Goal: Navigation & Orientation: Find specific page/section

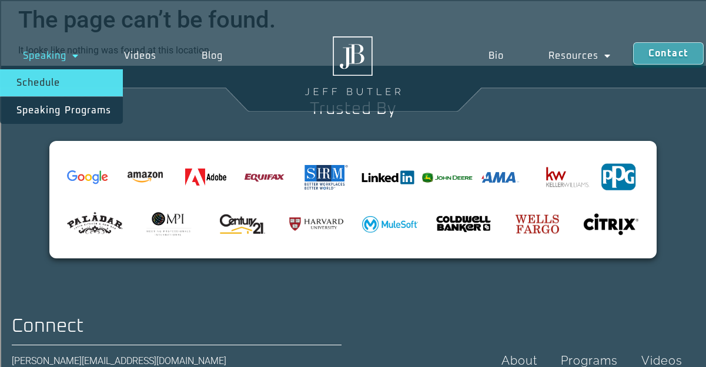
click at [43, 80] on link "Schedule" at bounding box center [61, 82] width 123 height 27
